Goal: Answer question/provide support

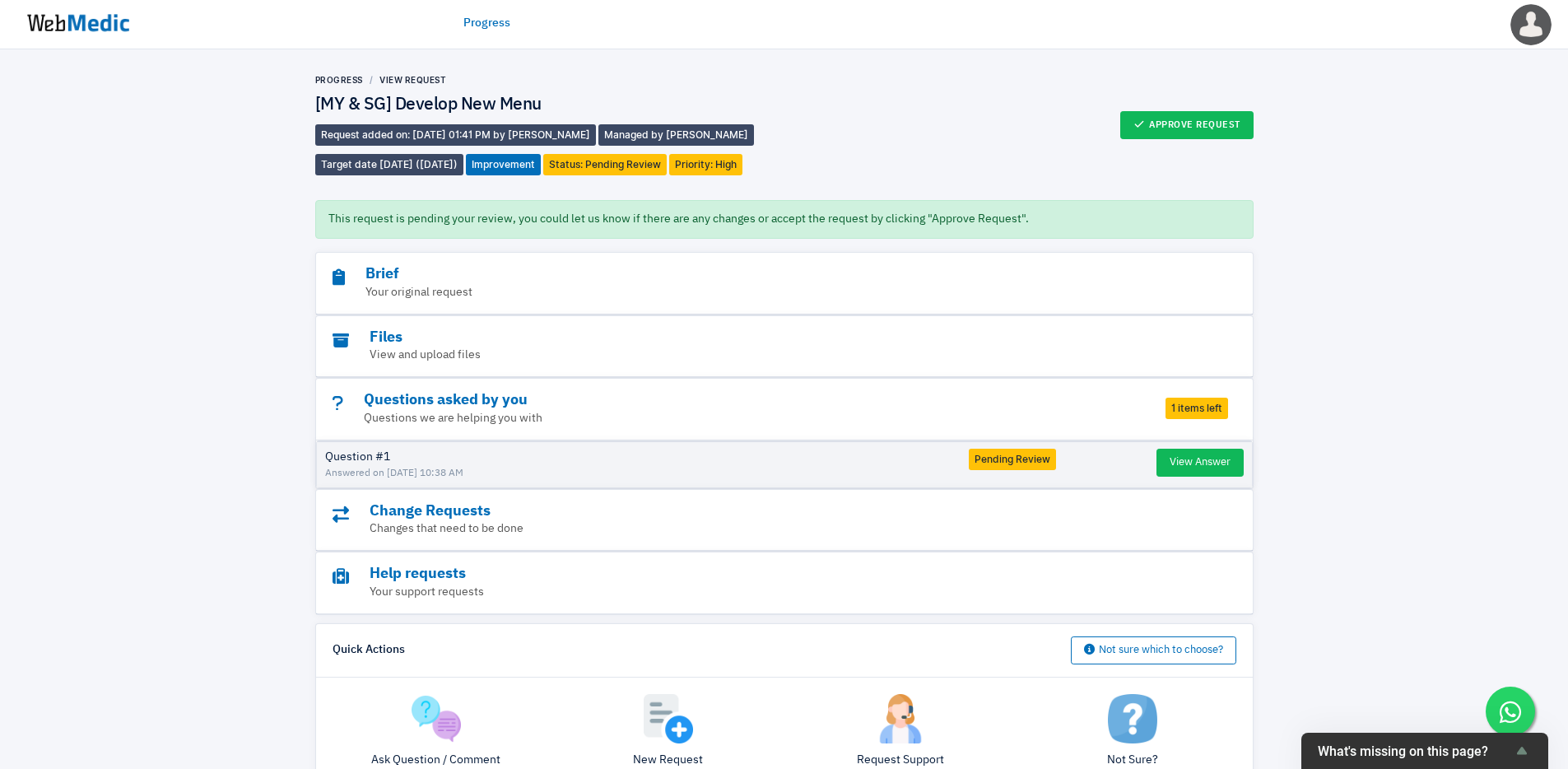
click at [78, 34] on img at bounding box center [78, 23] width 124 height 51
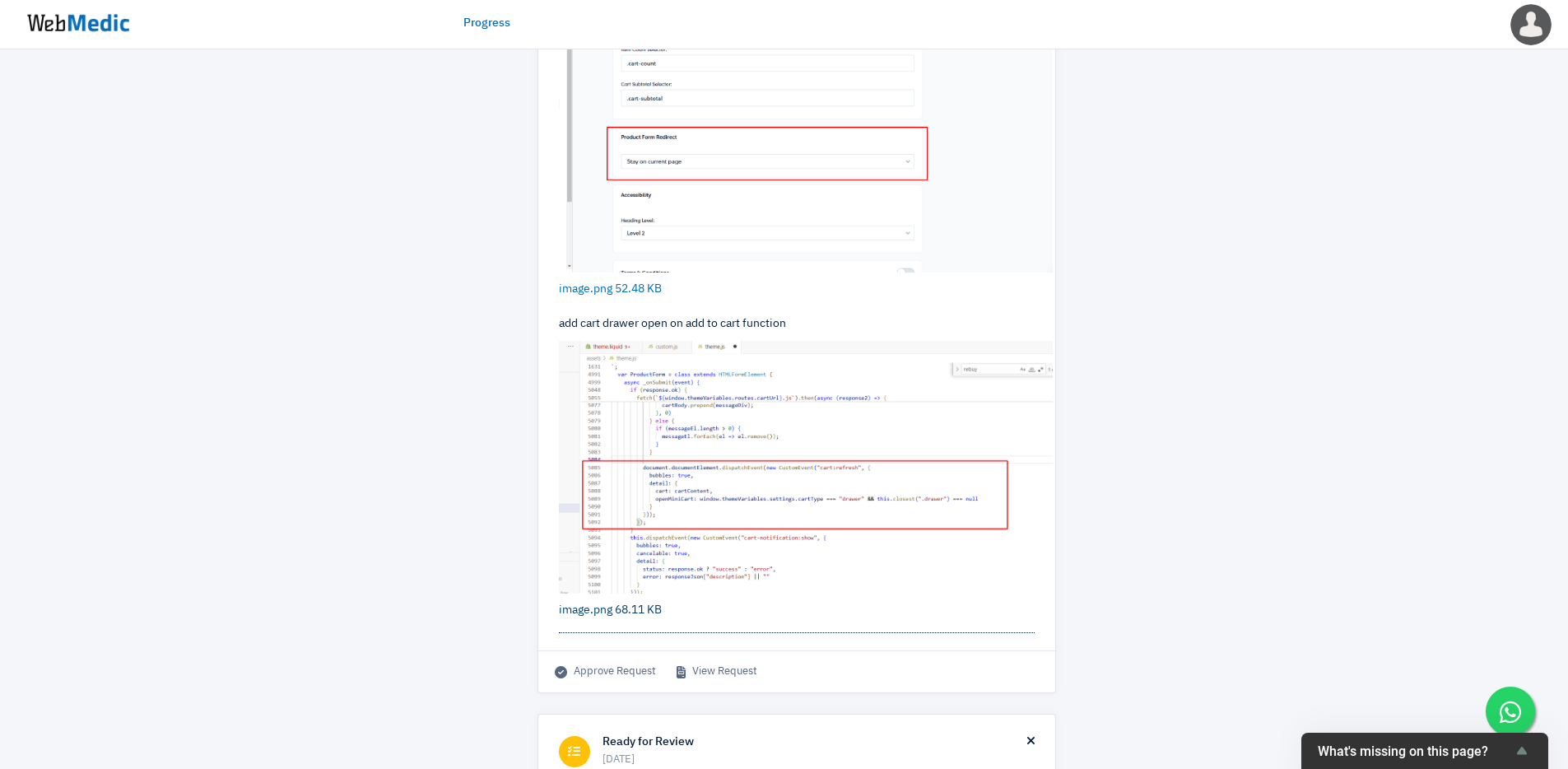
scroll to position [584, 0]
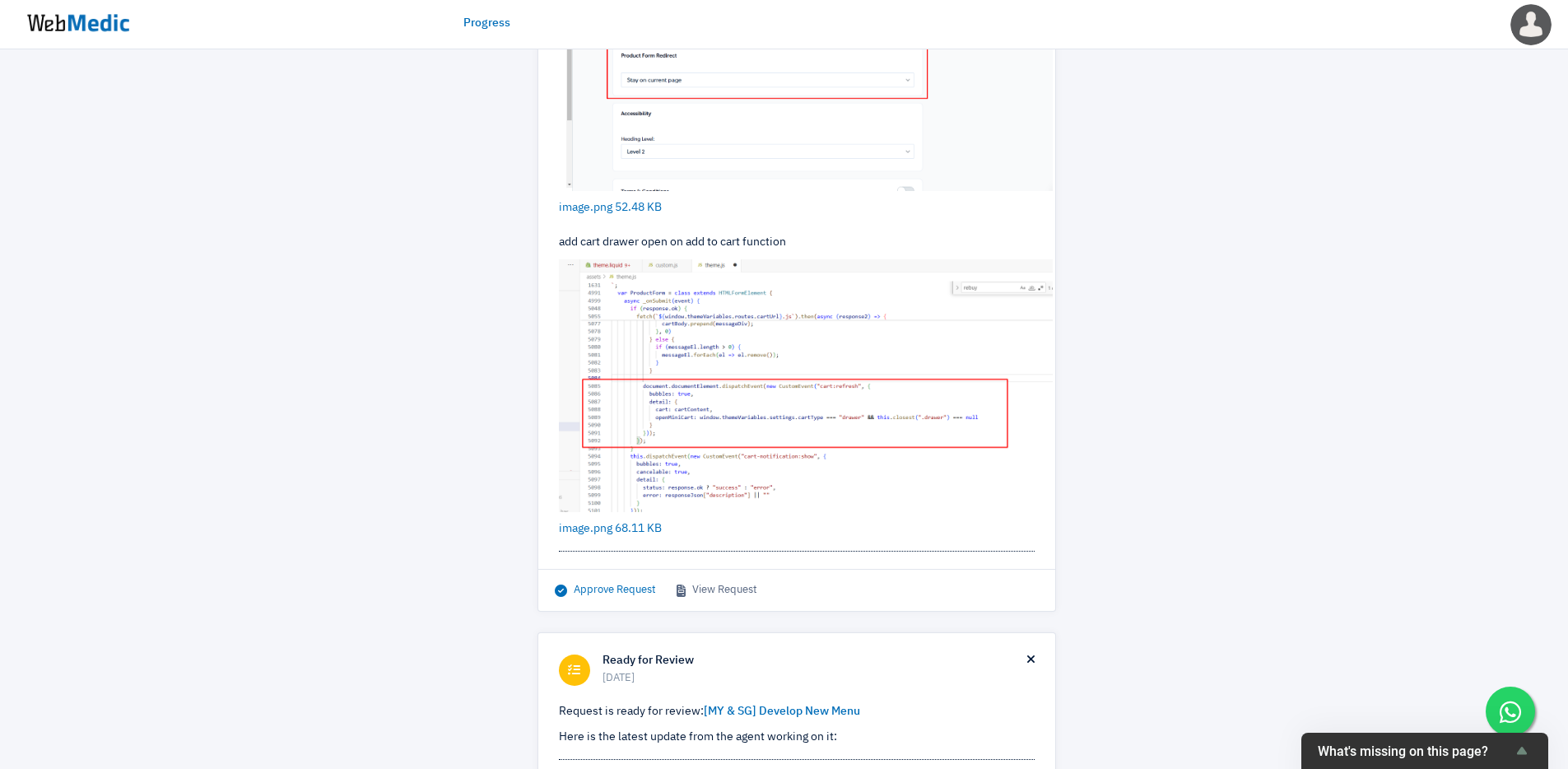
click at [629, 591] on span "Approve Request" at bounding box center [606, 589] width 102 height 16
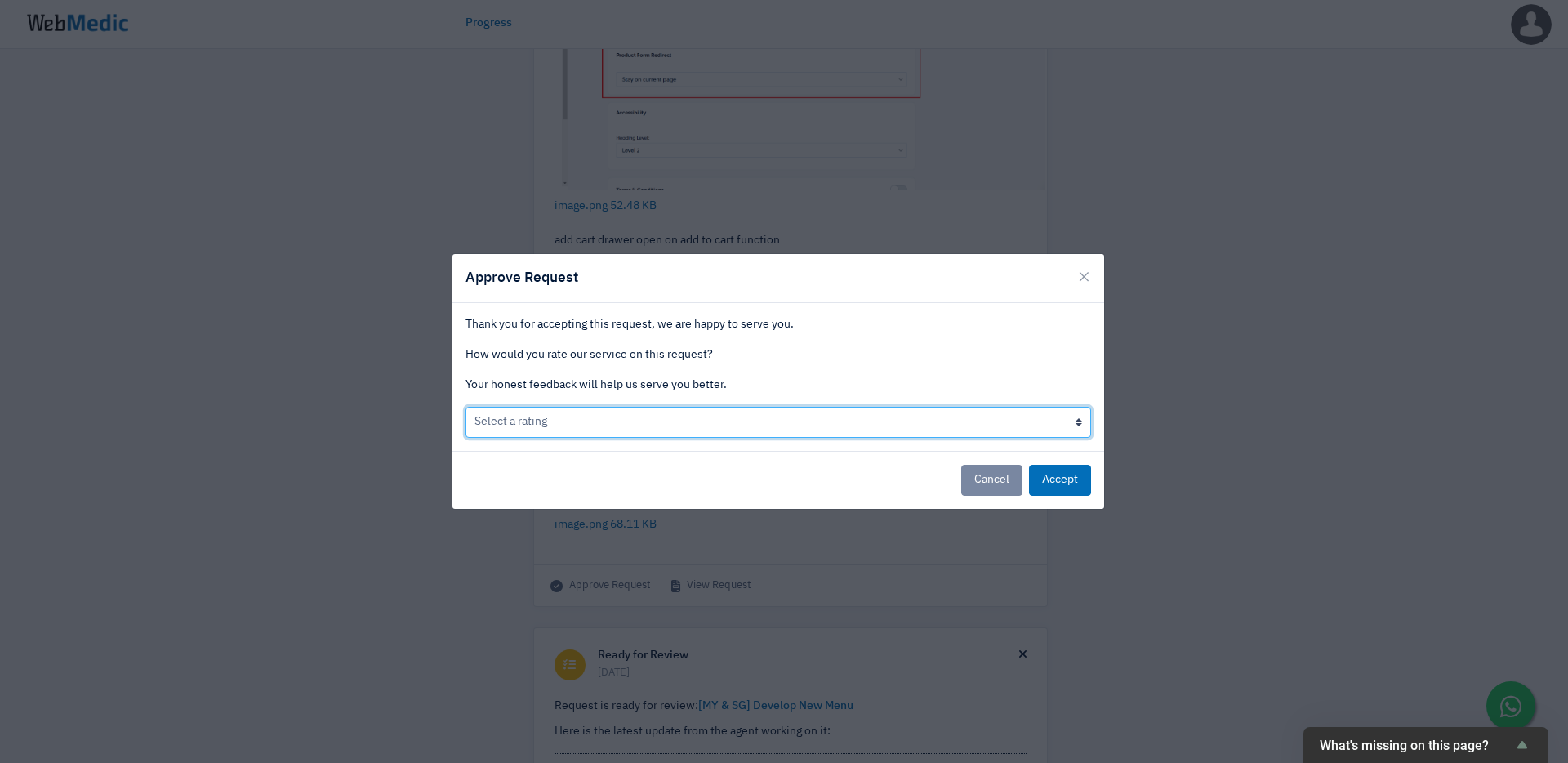
click at [674, 425] on select "Select a rating Bad Acceptable only We like it Well done!" at bounding box center [778, 422] width 625 height 31
select select "3"
click at [466, 407] on select "Select a rating Bad Acceptable only We like it Well done!" at bounding box center [778, 422] width 625 height 31
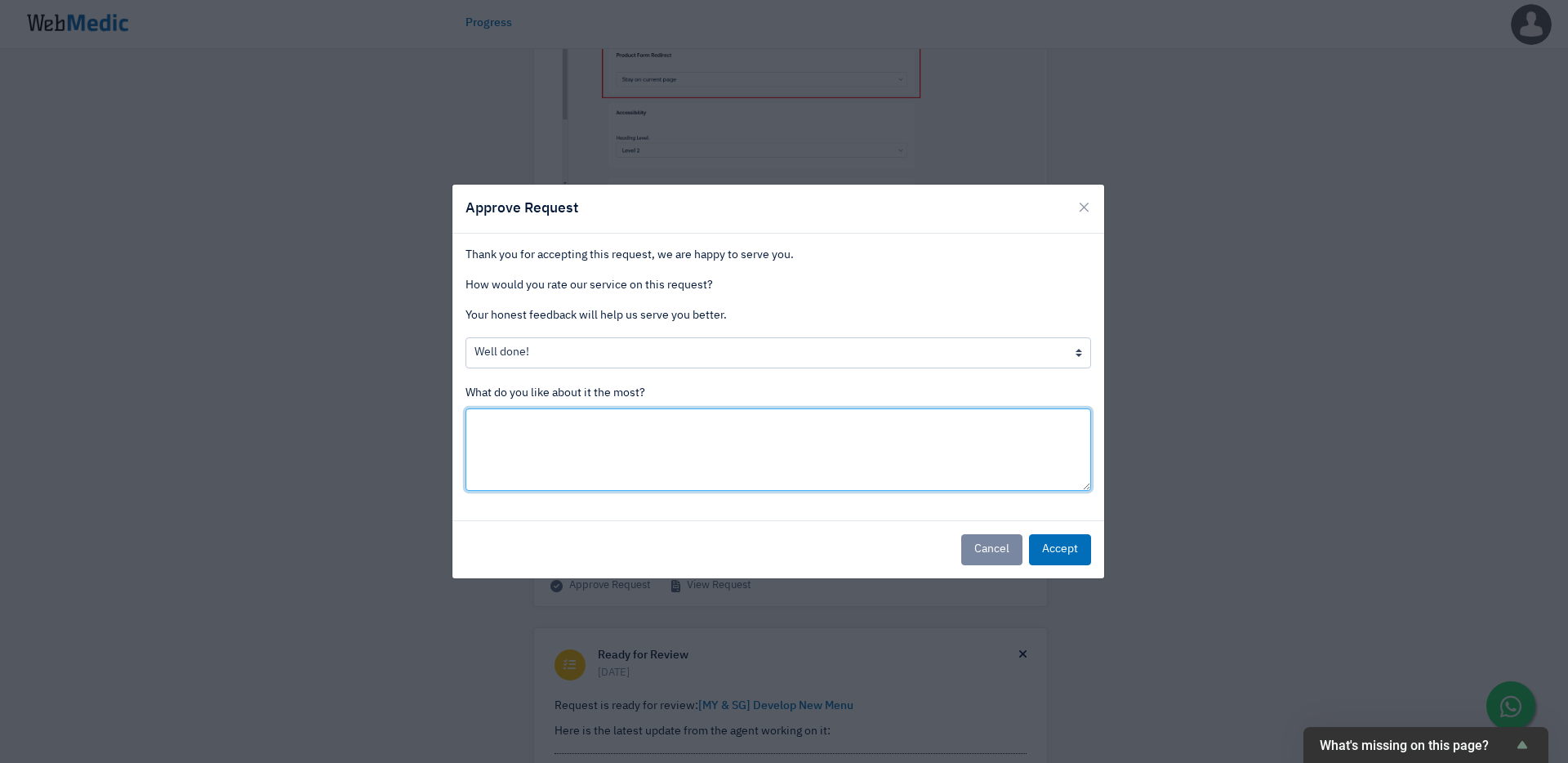
click at [734, 449] on textarea at bounding box center [778, 450] width 625 height 82
type textarea "Awesome, thanks so much for the speedy fix!"
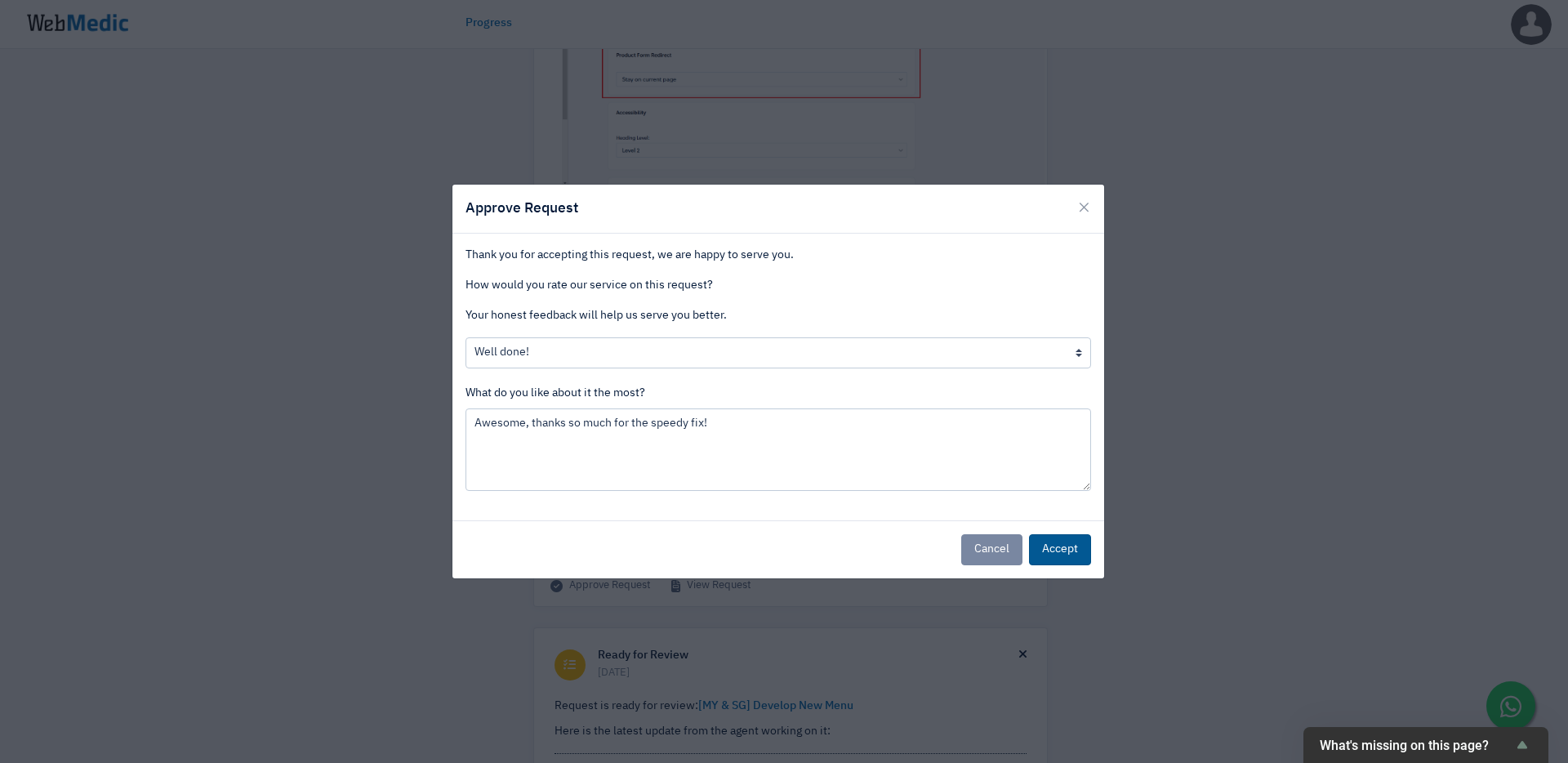
click at [1047, 549] on button "Accept" at bounding box center [1060, 550] width 62 height 31
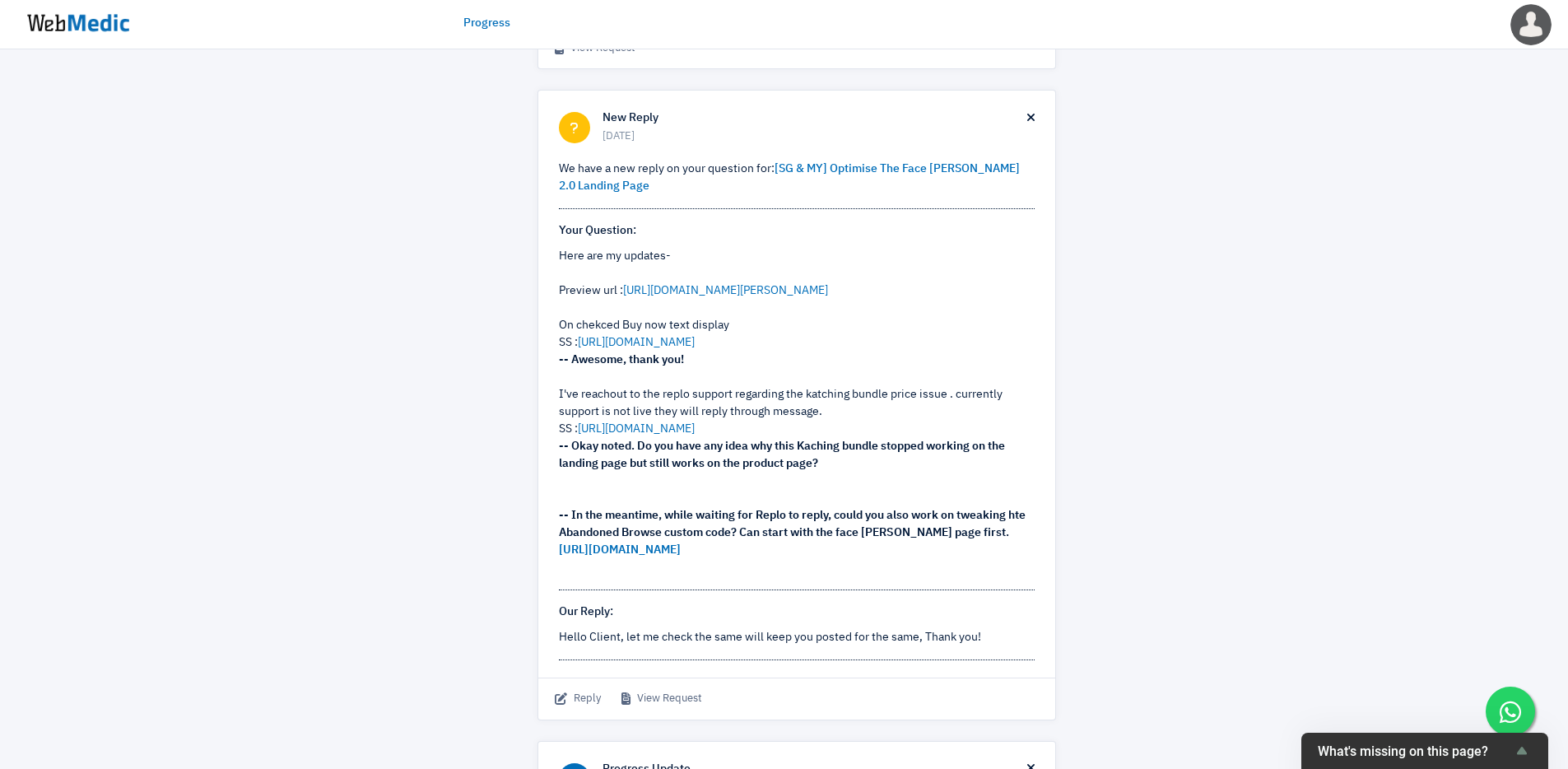
scroll to position [927, 0]
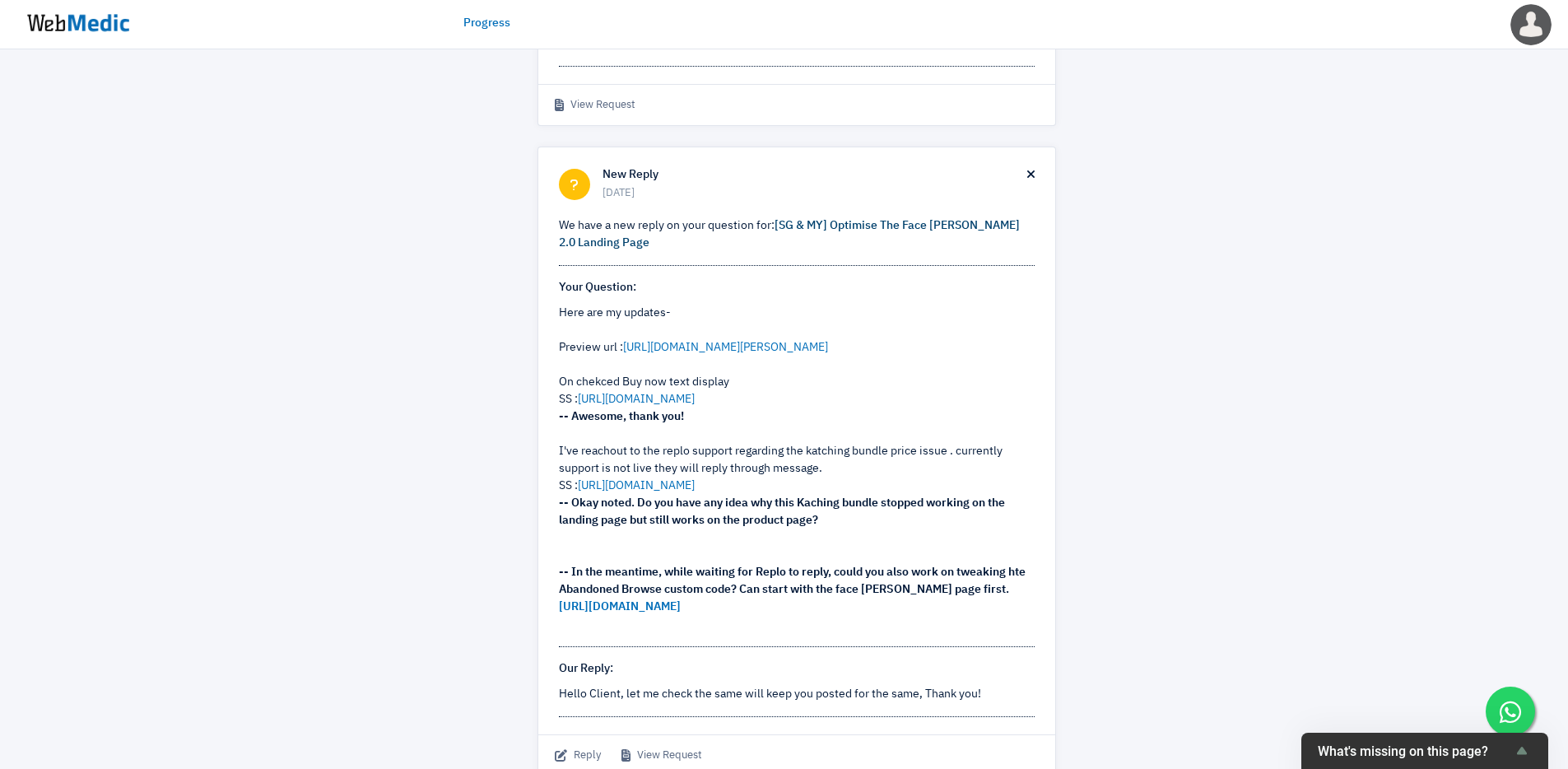
click at [830, 248] on link "[SG & MY] Optimise The Face [PERSON_NAME] 2.0 Landing Page" at bounding box center [790, 234] width 461 height 29
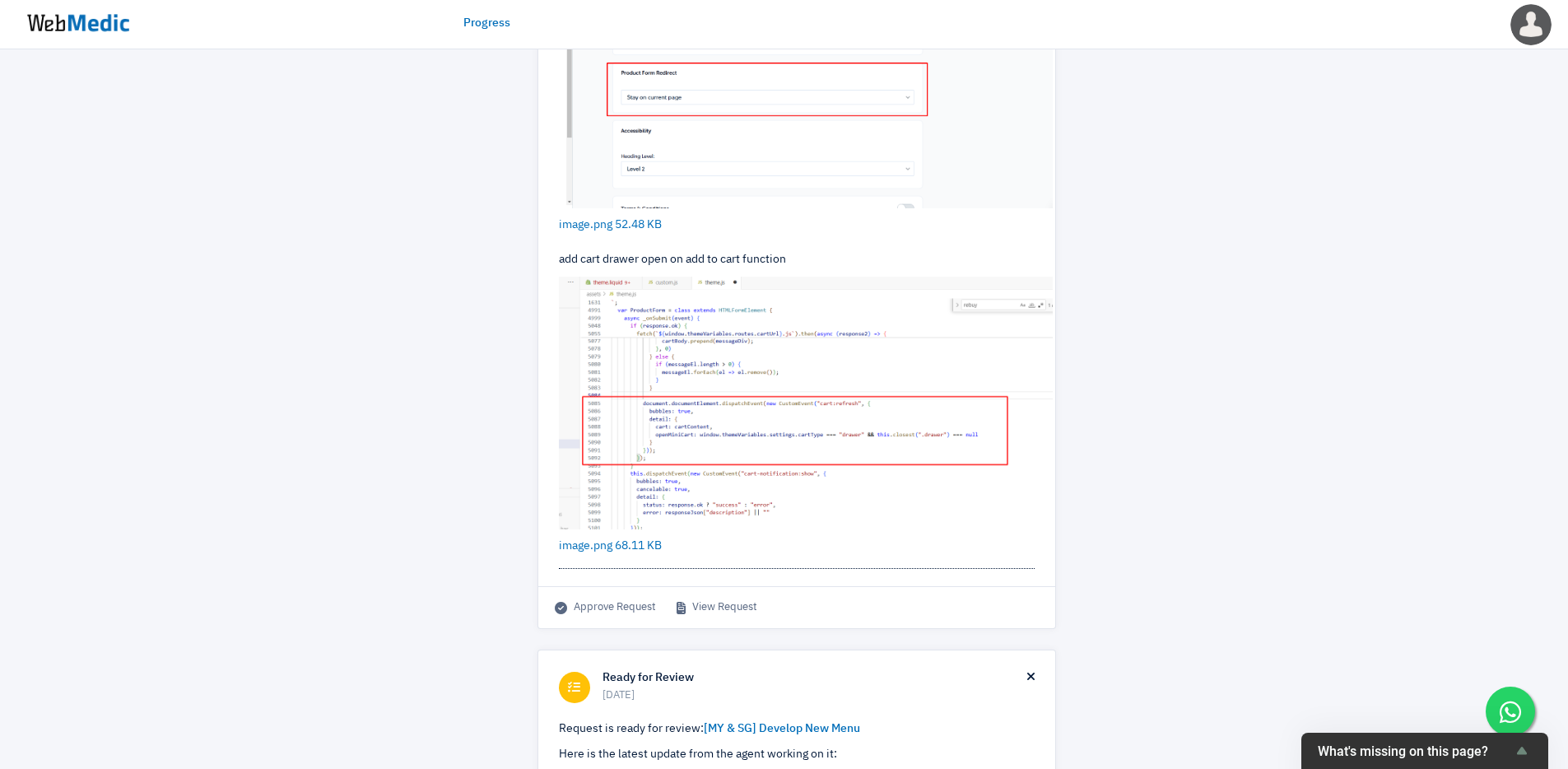
scroll to position [30, 0]
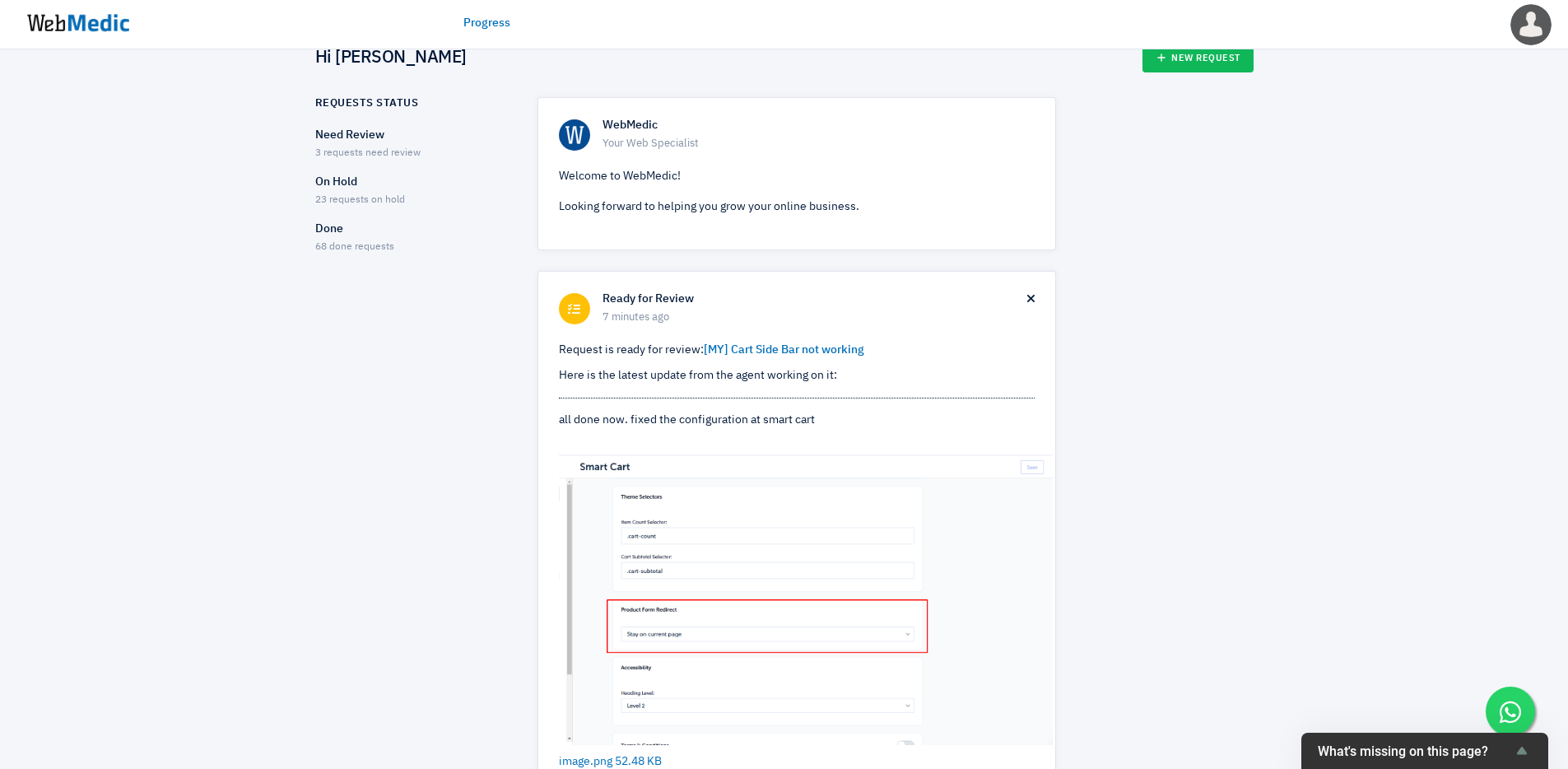
click at [374, 141] on p "Need Review" at bounding box center [412, 136] width 193 height 17
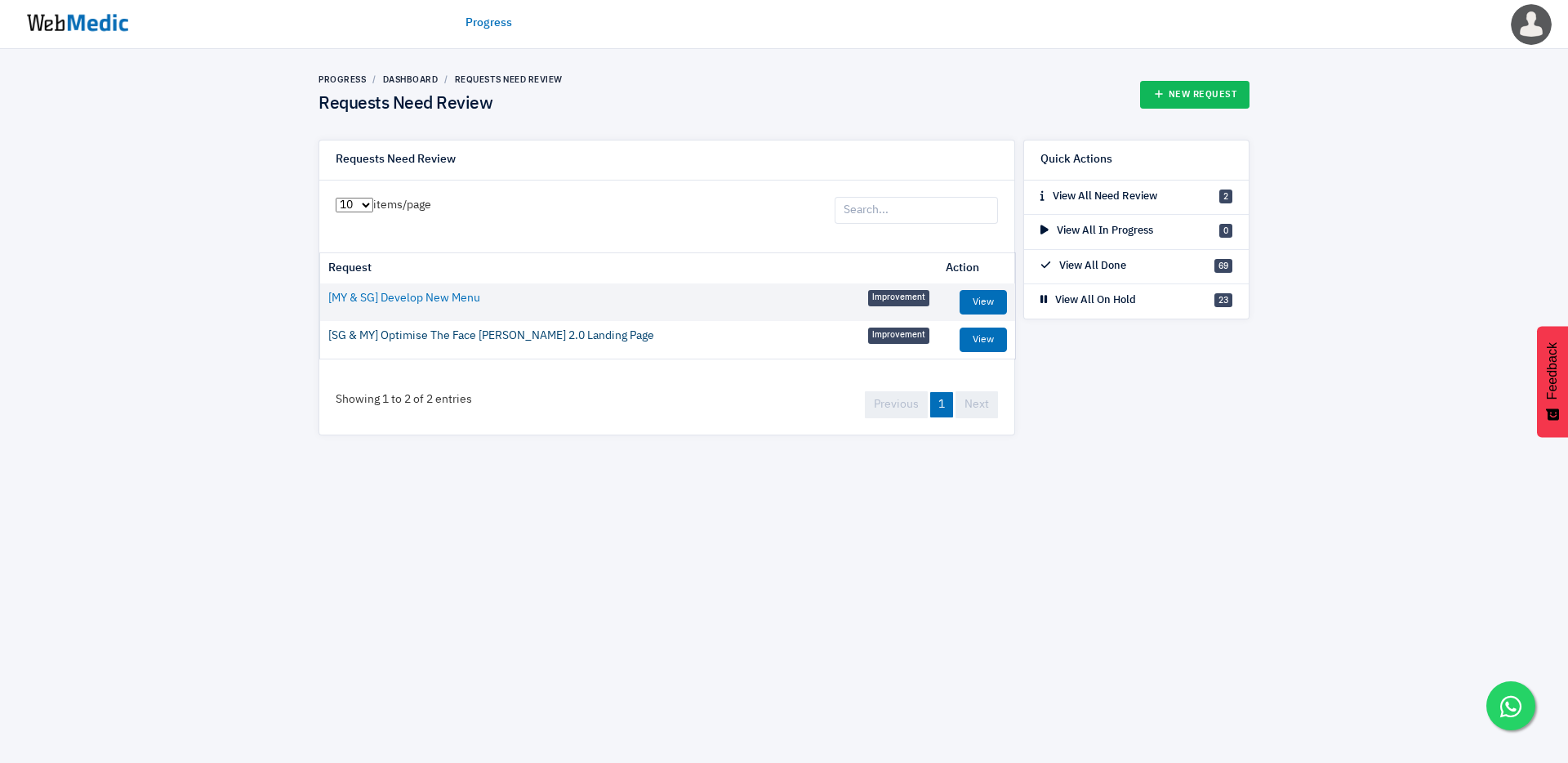
click at [515, 331] on link "[SG & MY] Optimise The Face [PERSON_NAME] 2.0 Landing Page" at bounding box center [492, 336] width 326 height 17
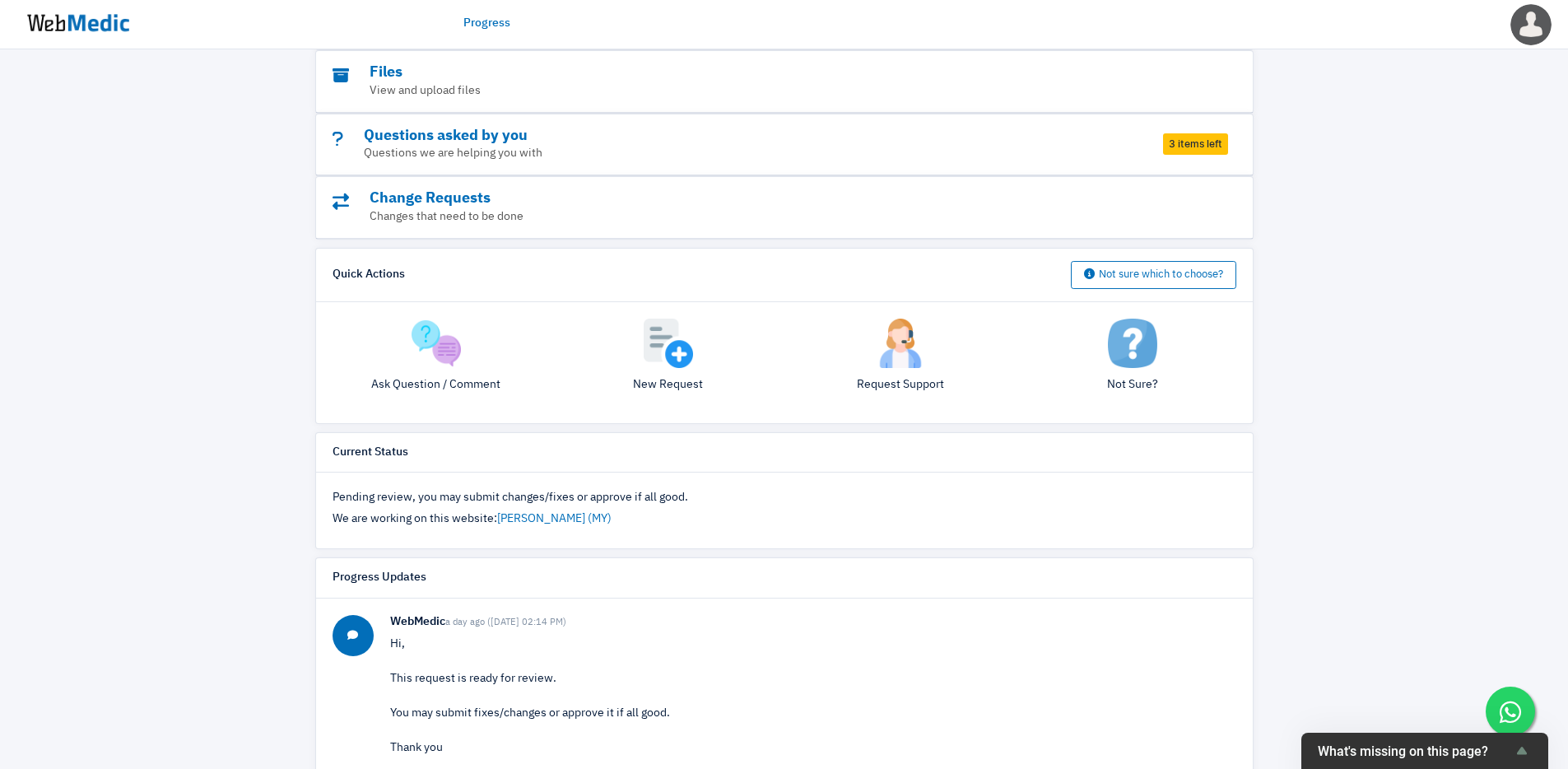
scroll to position [252, 0]
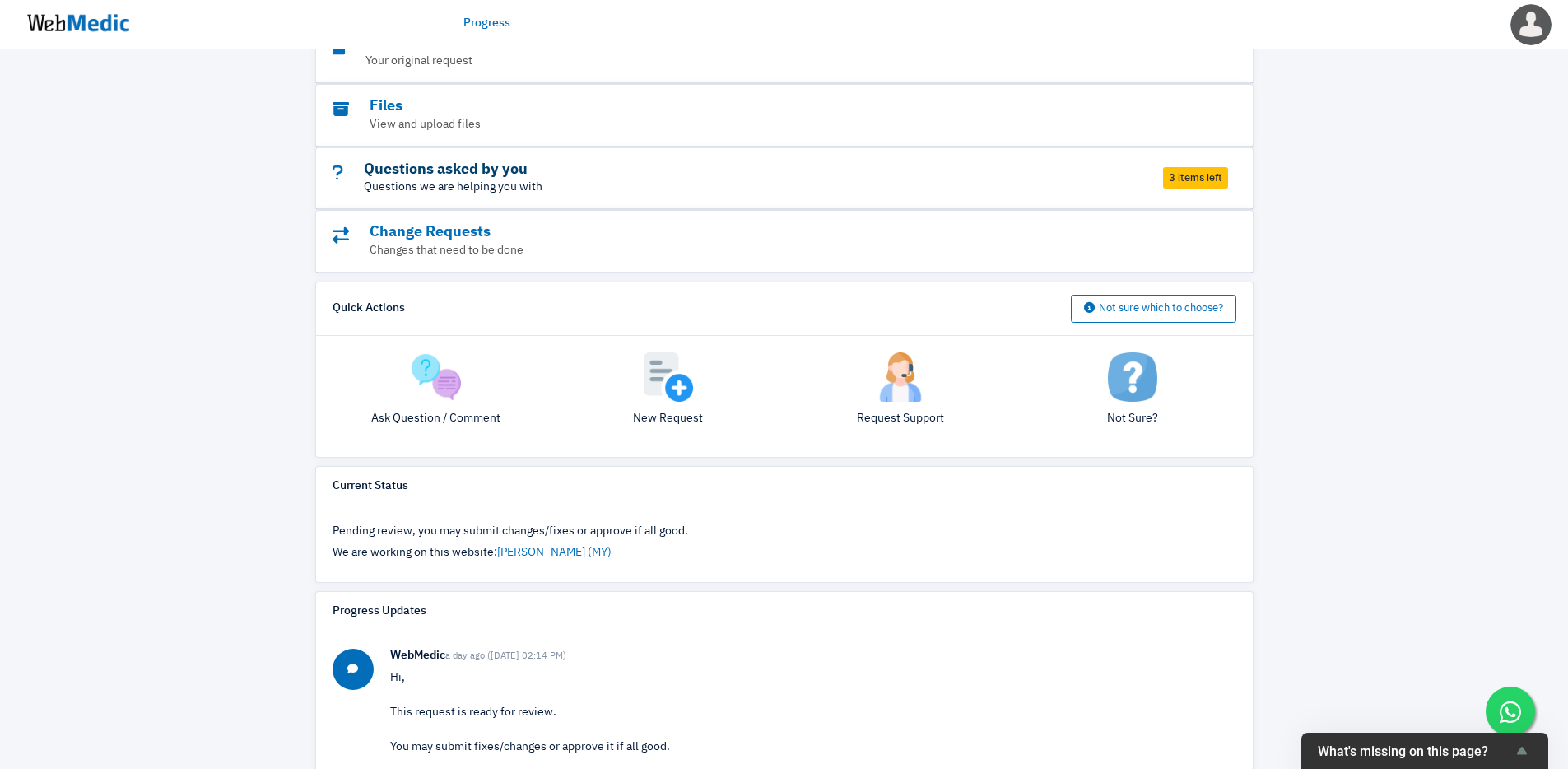
click at [552, 175] on h3 "Questions asked by you" at bounding box center [740, 169] width 813 height 19
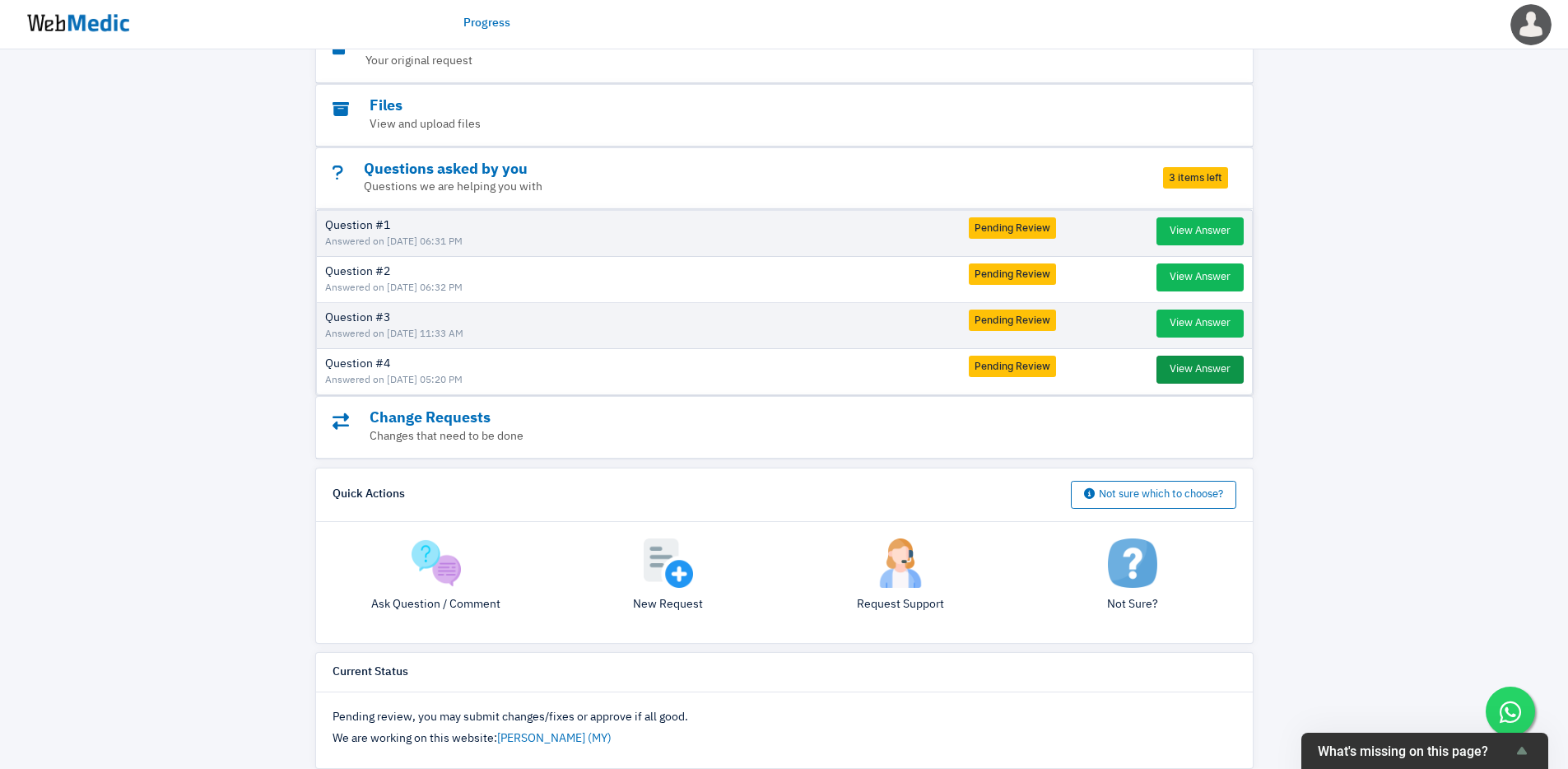
click at [1216, 381] on button "View Answer" at bounding box center [1200, 369] width 87 height 28
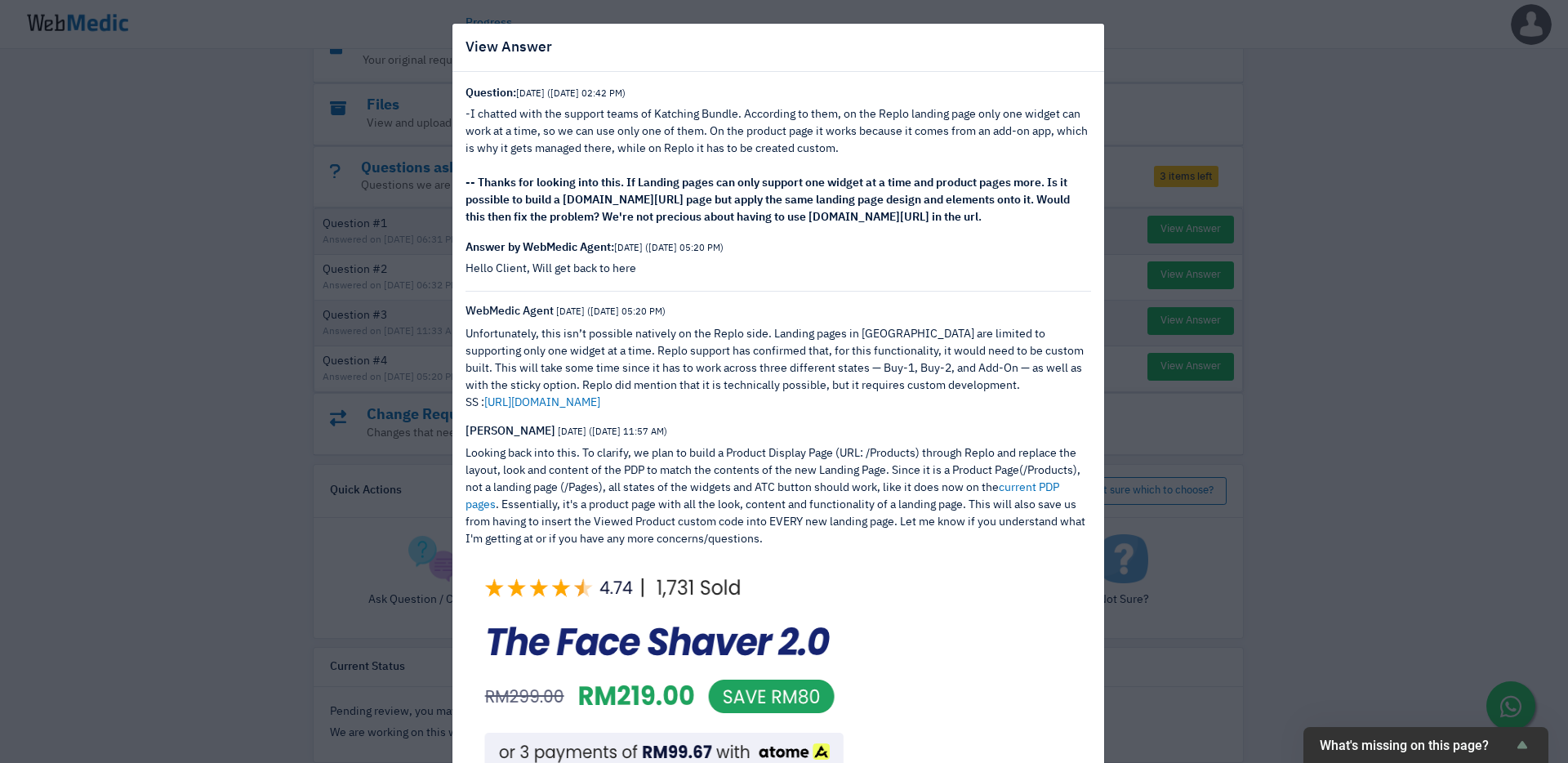
click at [1397, 415] on div "View Answer Question: [DATE] ([DATE] 02:42 PM) -I chatted with the support team…" at bounding box center [784, 382] width 1568 height 763
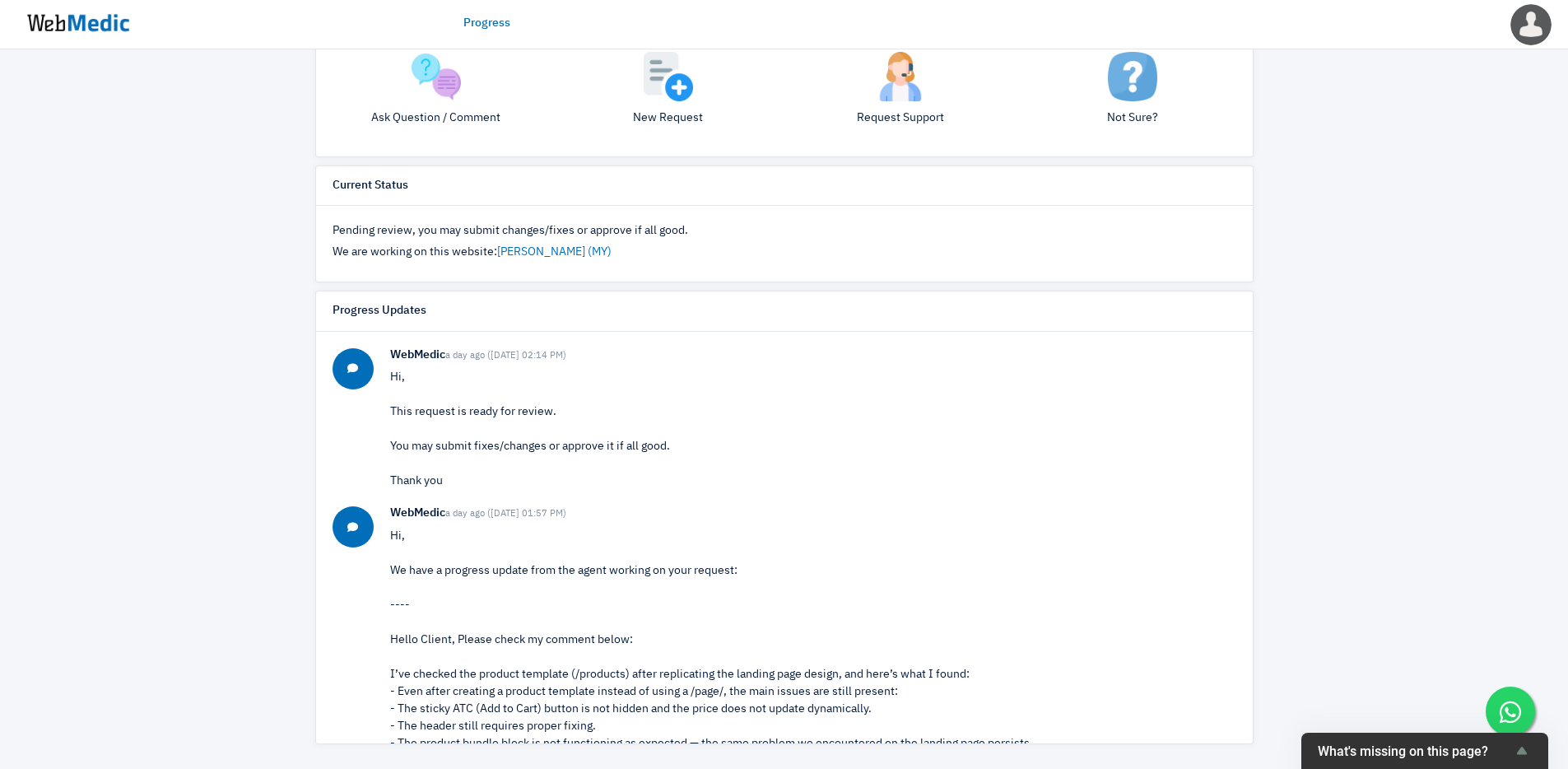
scroll to position [208, 0]
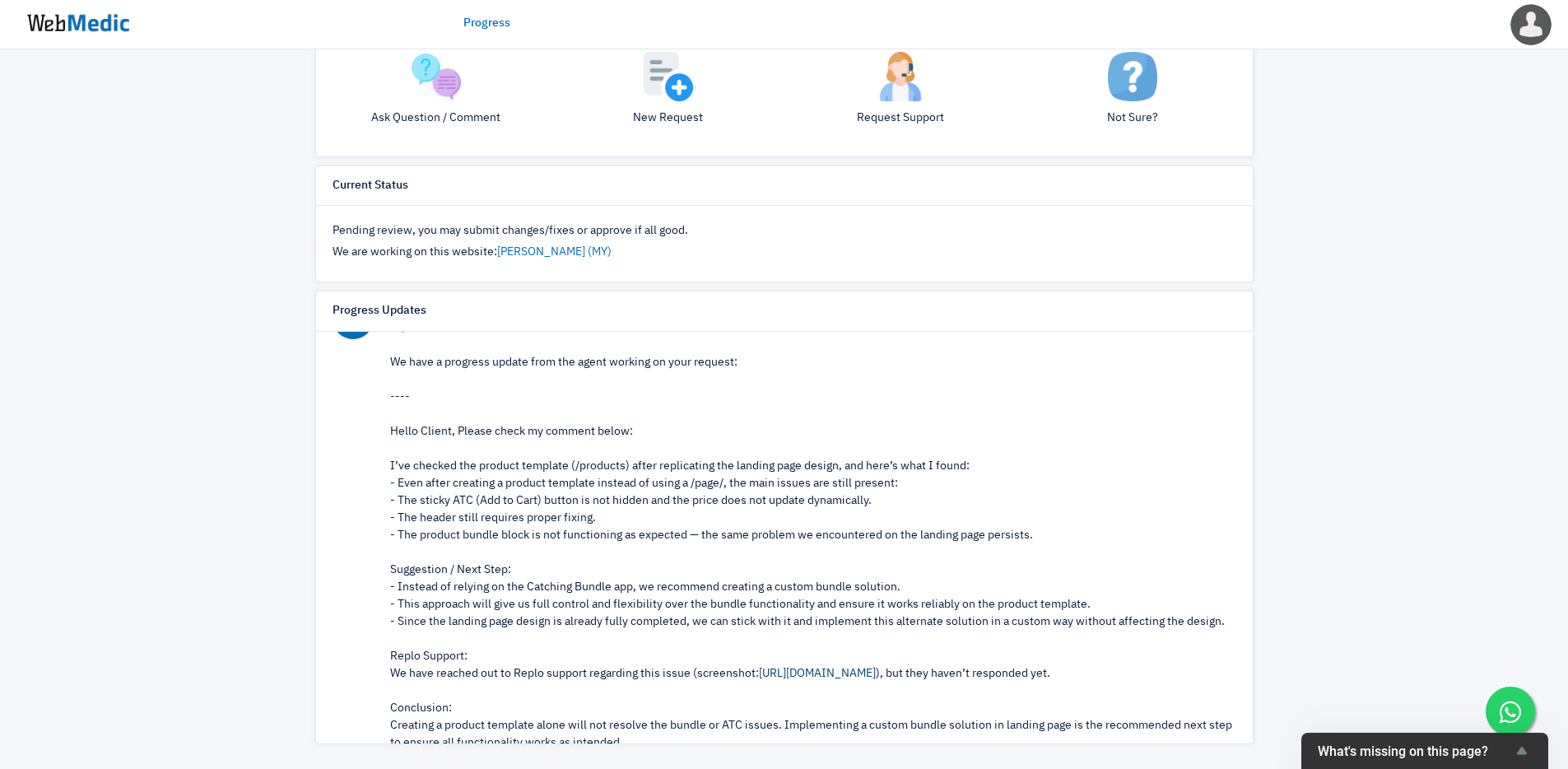
click at [834, 673] on link "[URL][DOMAIN_NAME]" at bounding box center [817, 673] width 117 height 12
